Goal: Task Accomplishment & Management: Manage account settings

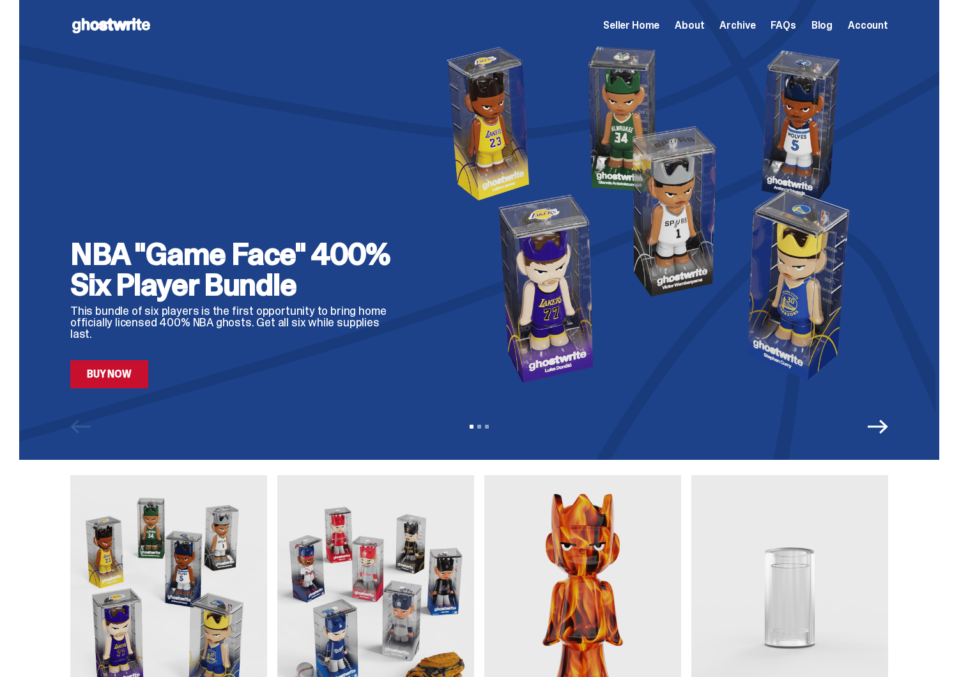
click at [636, 27] on span "Seller Home" at bounding box center [631, 25] width 56 height 10
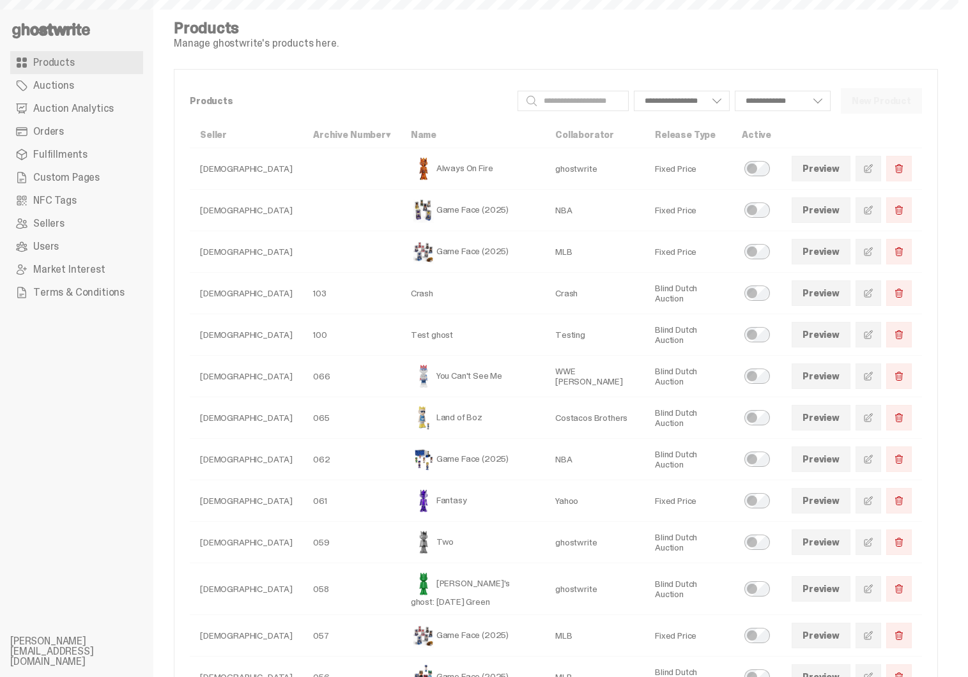
select select
click at [73, 124] on link "Orders" at bounding box center [76, 131] width 133 height 23
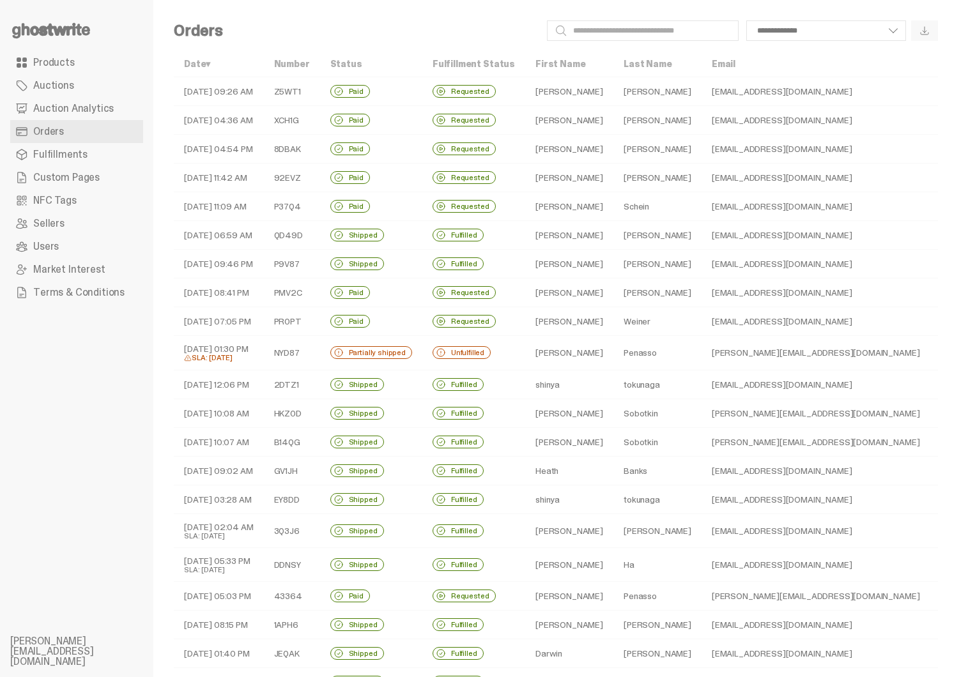
click at [615, 149] on td "Decoursey" at bounding box center [657, 149] width 88 height 29
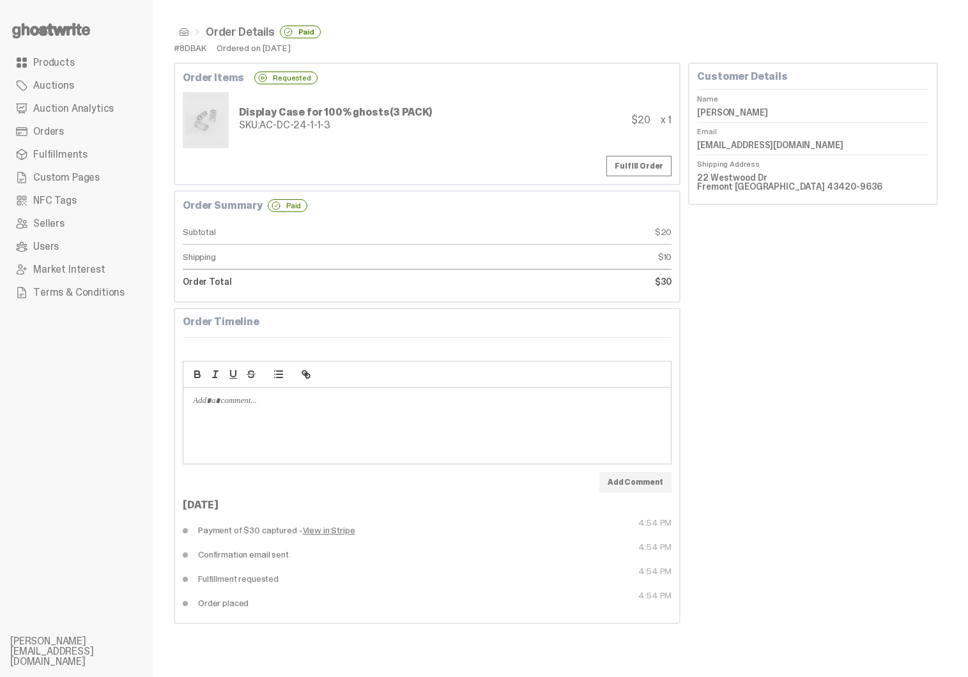
click at [77, 133] on link "Orders" at bounding box center [76, 131] width 133 height 23
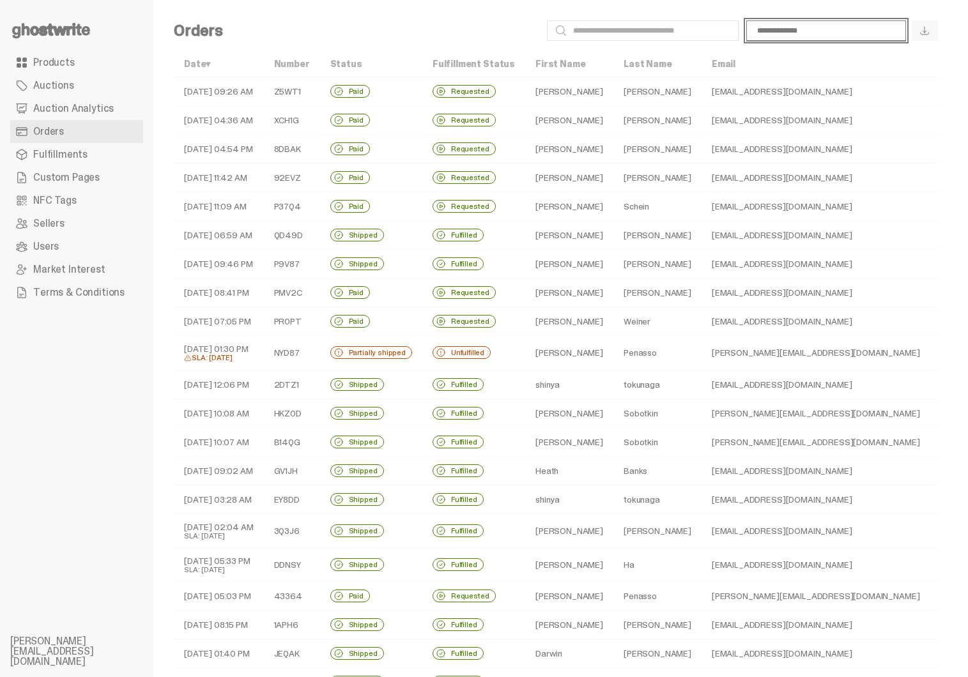
click at [823, 27] on select "**********" at bounding box center [826, 30] width 160 height 20
click at [78, 369] on ul "Products Auctions Auction Analytics Orders Fulfillments Custom Pages NFC Tags S…" at bounding box center [76, 338] width 153 height 677
click at [92, 272] on span "Market Interest" at bounding box center [69, 269] width 72 height 10
